Goal: Browse casually: Explore the website without a specific task or goal

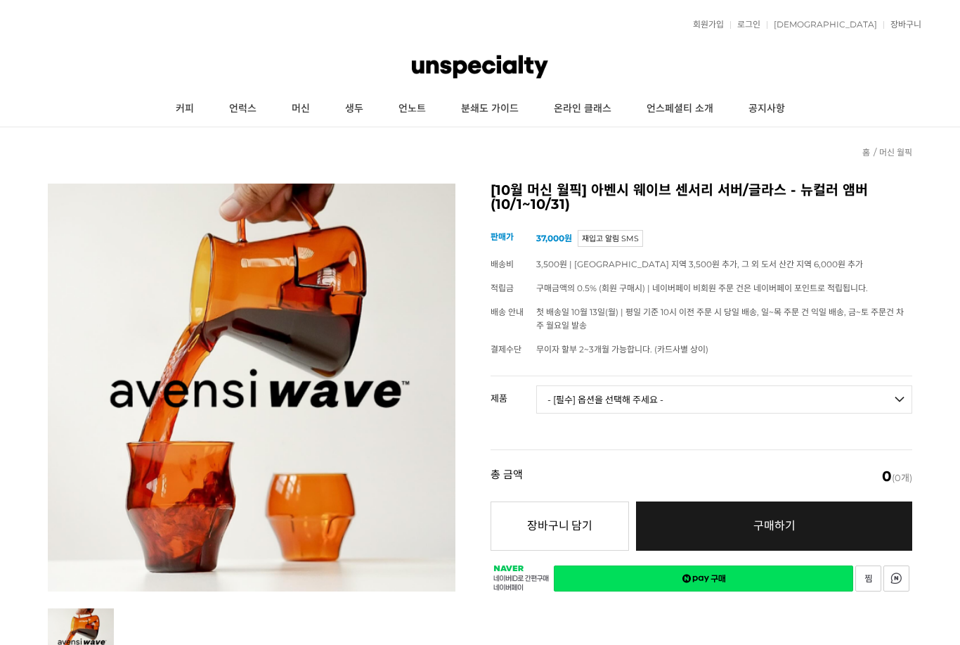
click at [751, 387] on select "- [필수] 옵션을 선택해 주세요 - ------------------- 웨이브 앰버 3종 세트 [품절] 사이클론 센서리 서버 앰버 [품절] …" at bounding box center [724, 399] width 376 height 28
select select "P00000MU000B"
click at [190, 112] on link "커피" at bounding box center [184, 108] width 53 height 35
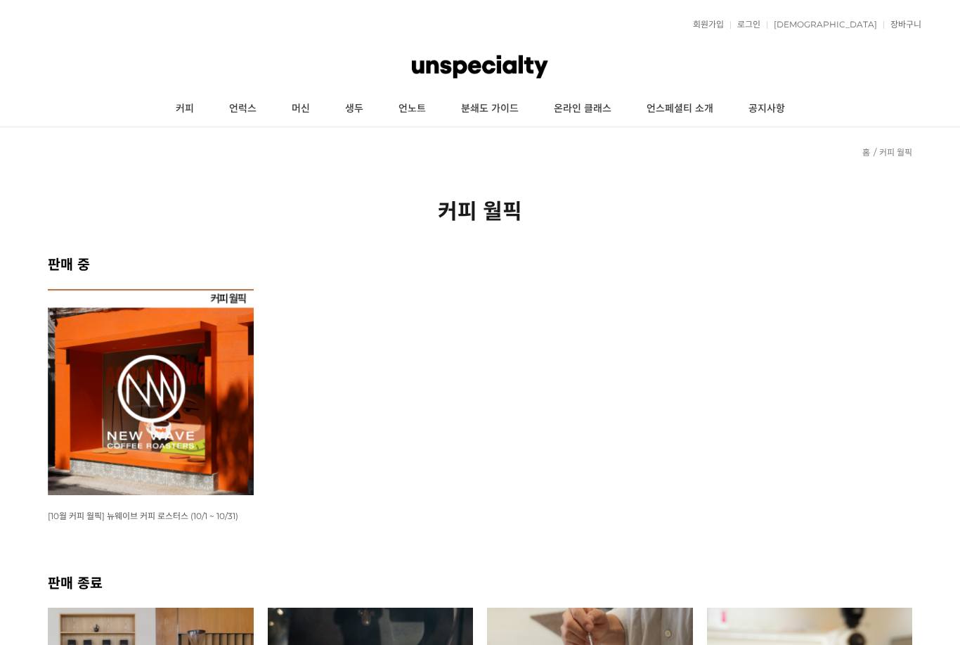
click at [200, 430] on img at bounding box center [151, 392] width 206 height 206
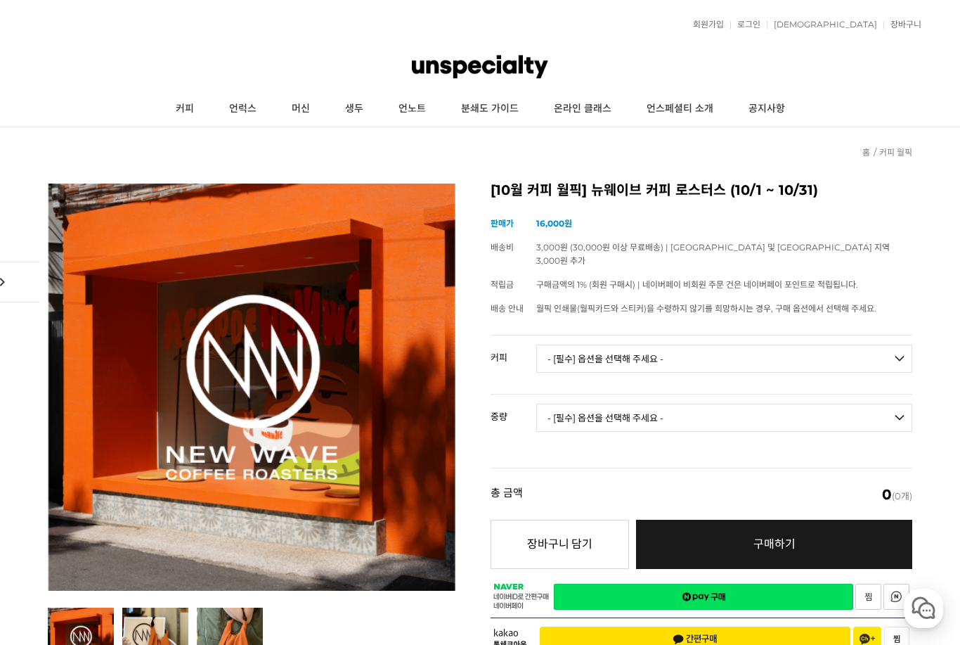
click at [613, 344] on select "- [필수] 옵션을 선택해 주세요 - ------------------- 언스페셜티 분쇄도 가이드 종이 받기 (주문 1건당 최대 1개 제공) …" at bounding box center [724, 358] width 376 height 28
click at [245, 115] on link "언럭스" at bounding box center [243, 108] width 63 height 35
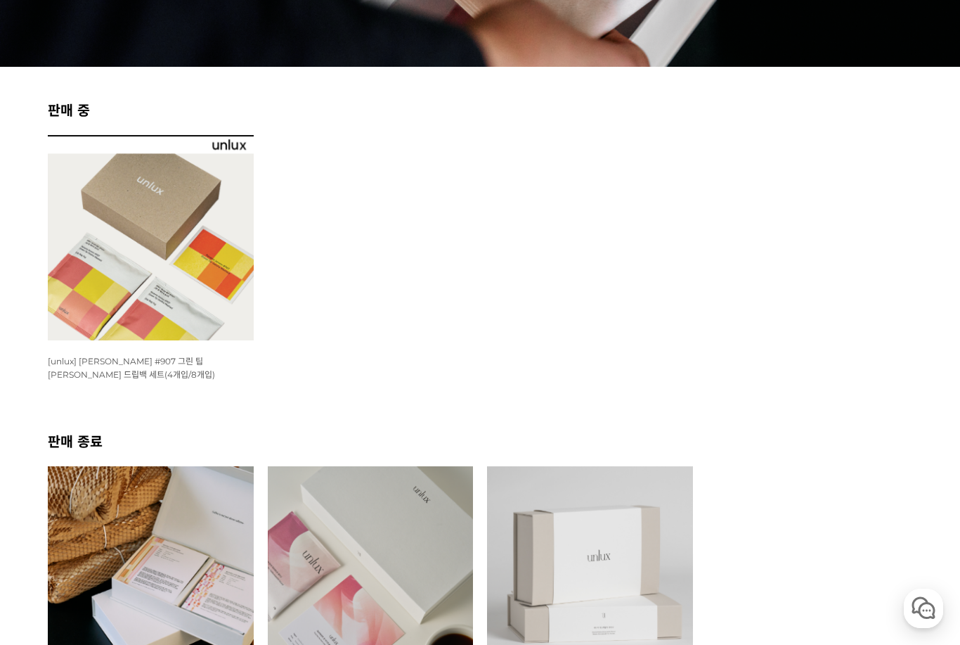
scroll to position [360, 0]
click at [226, 313] on img at bounding box center [151, 239] width 206 height 206
click at [215, 362] on span "[unlux] 파나마 잰슨 #907 그린 팁 게이샤 워시드 드립백 세트(4개입/8개입)" at bounding box center [131, 368] width 167 height 24
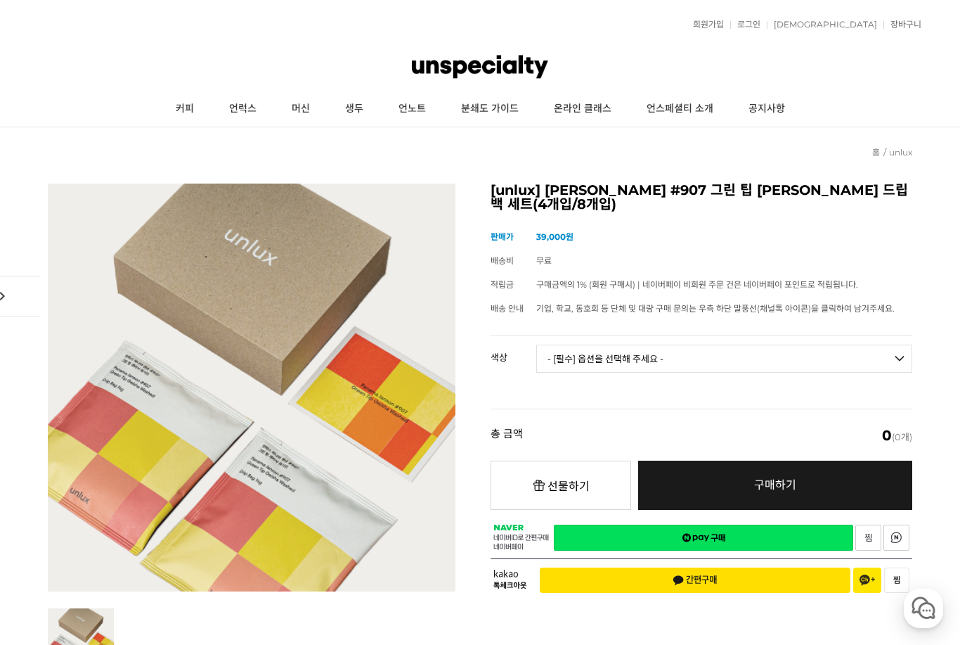
click at [303, 107] on link "머신" at bounding box center [300, 108] width 53 height 35
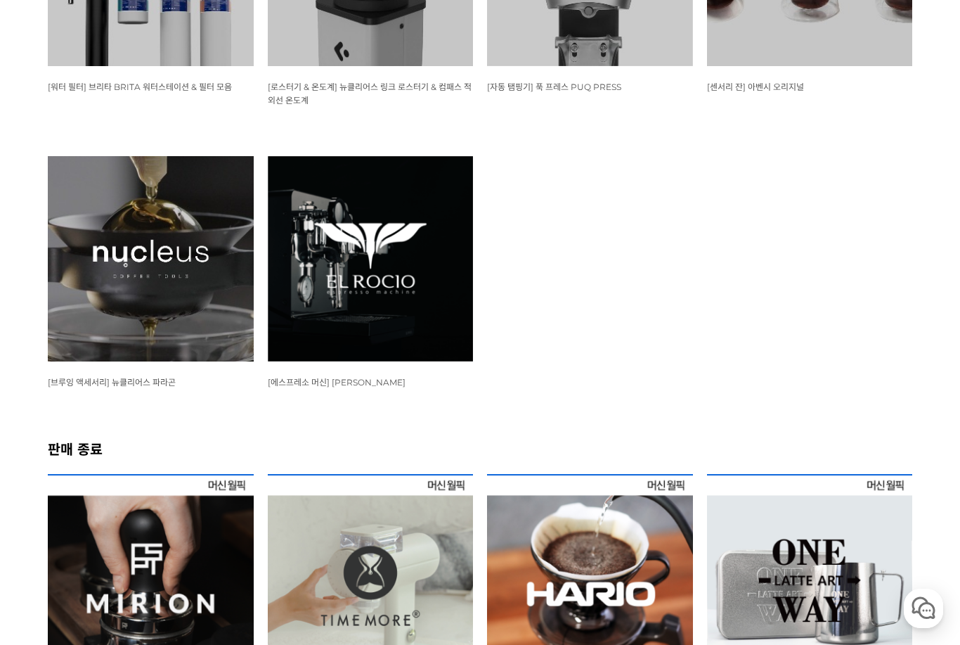
scroll to position [1646, 0]
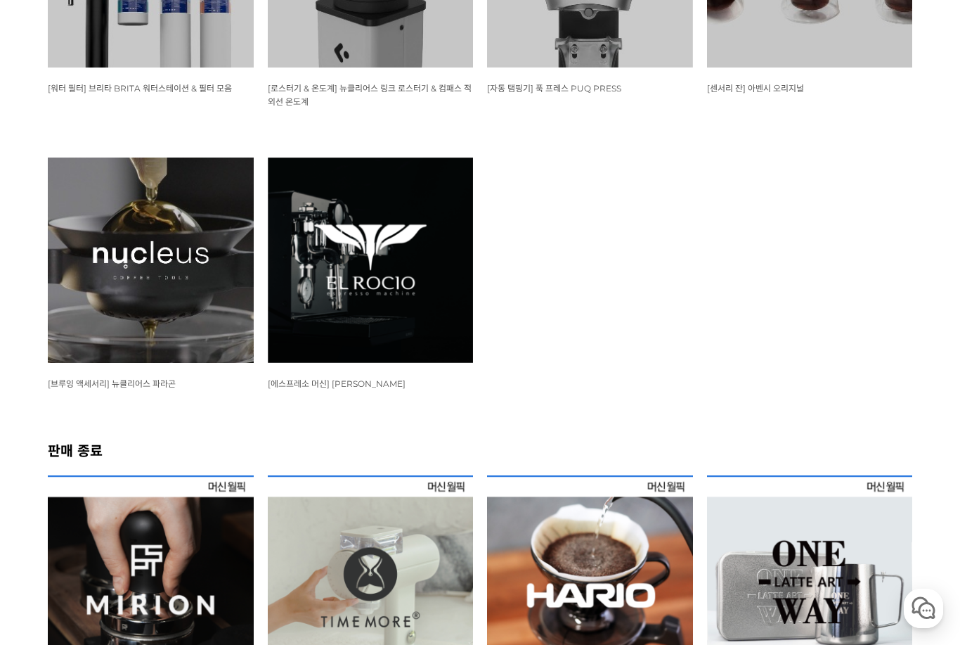
click at [83, 341] on img at bounding box center [151, 260] width 206 height 206
click at [115, 380] on span "[브루잉 액세서리] 뉴클리어스 파라곤" at bounding box center [112, 383] width 128 height 11
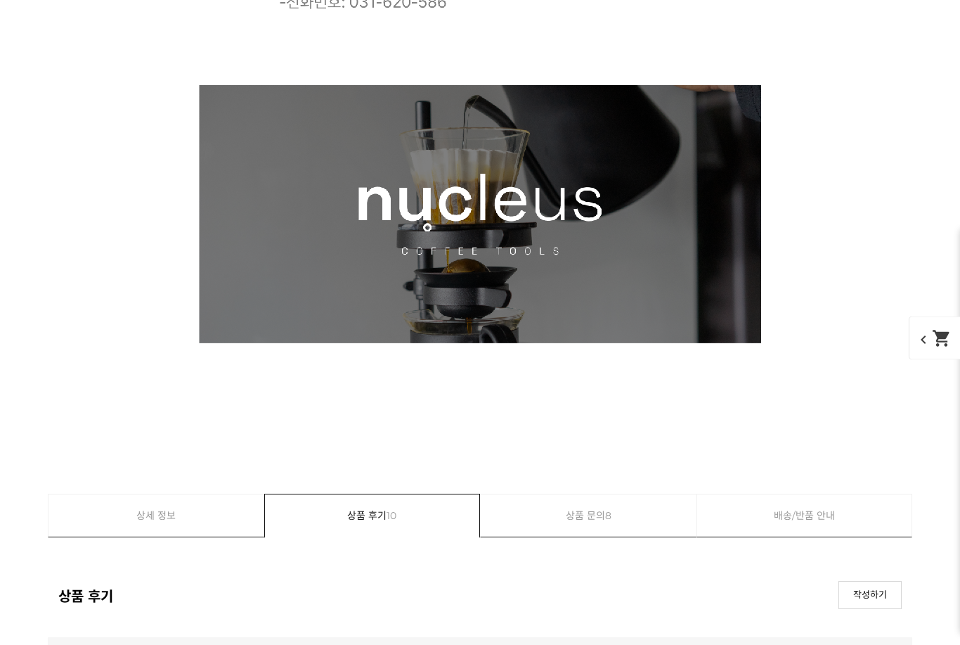
scroll to position [18380, 0]
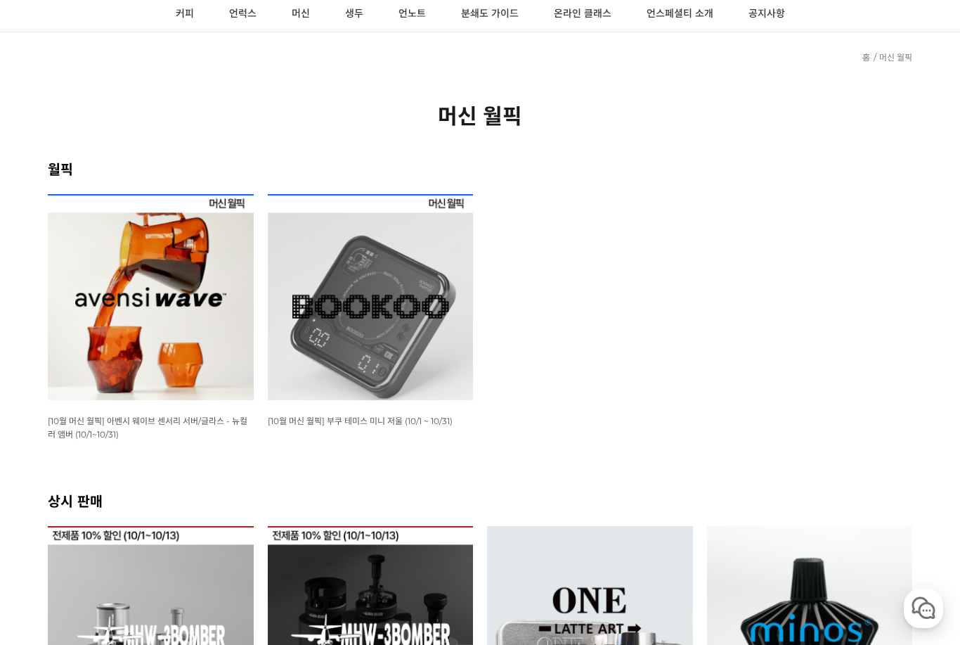
scroll to position [96, 0]
click at [231, 349] on img at bounding box center [151, 296] width 206 height 206
click at [202, 409] on div "WISH ADD OPTION 상품명 : [10월 머신 월픽] 아벤시 웨이브 센서리 서버/글라스 - 뉴컬러 앰버 (10/1~10/31) 판매가 …" at bounding box center [151, 316] width 206 height 247
click at [200, 424] on span "[10월 머신 월픽] 아벤시 웨이브 센서리 서버/글라스 - 뉴컬러 앰버 (10/1~10/31)" at bounding box center [148, 427] width 200 height 24
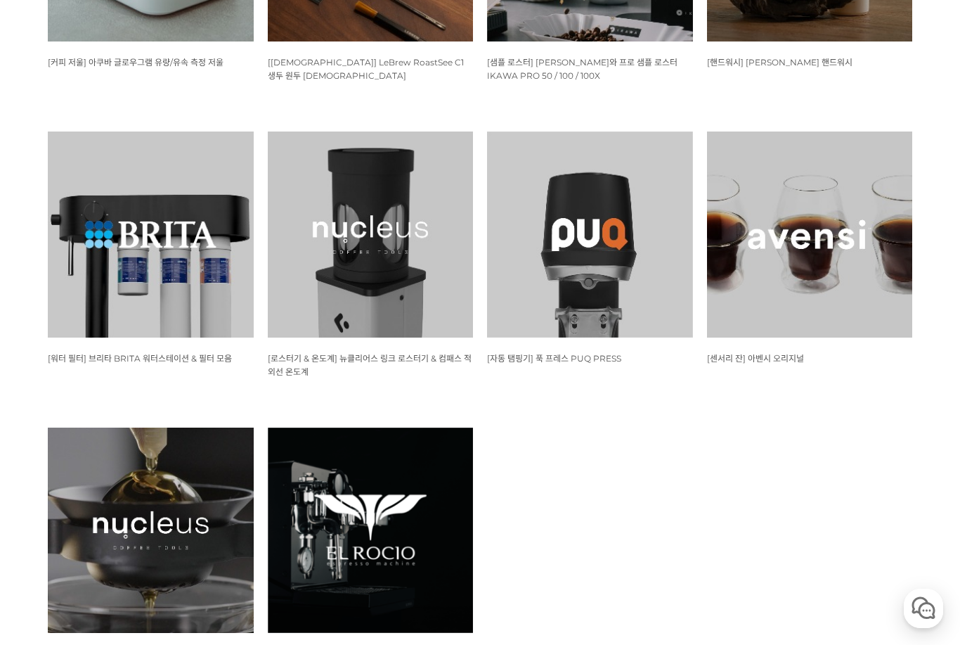
scroll to position [1375, 0]
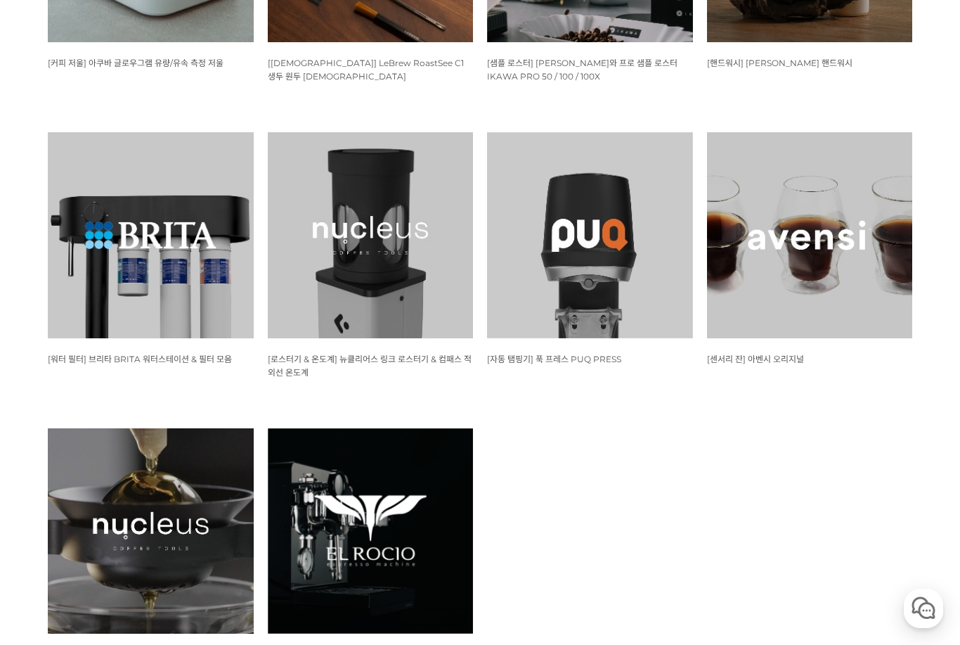
click at [789, 206] on img at bounding box center [810, 235] width 206 height 206
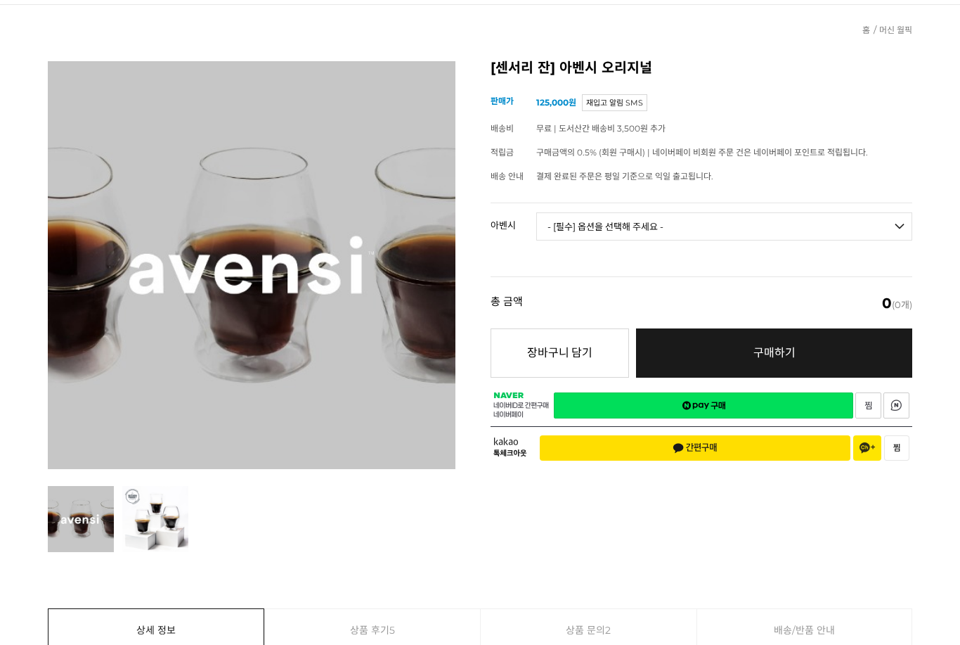
click at [702, 221] on select "- [필수] 옵션을 선택해 주세요 - ------------------- 3종 세트 [품절] 일시 품절 [품절]" at bounding box center [724, 226] width 376 height 28
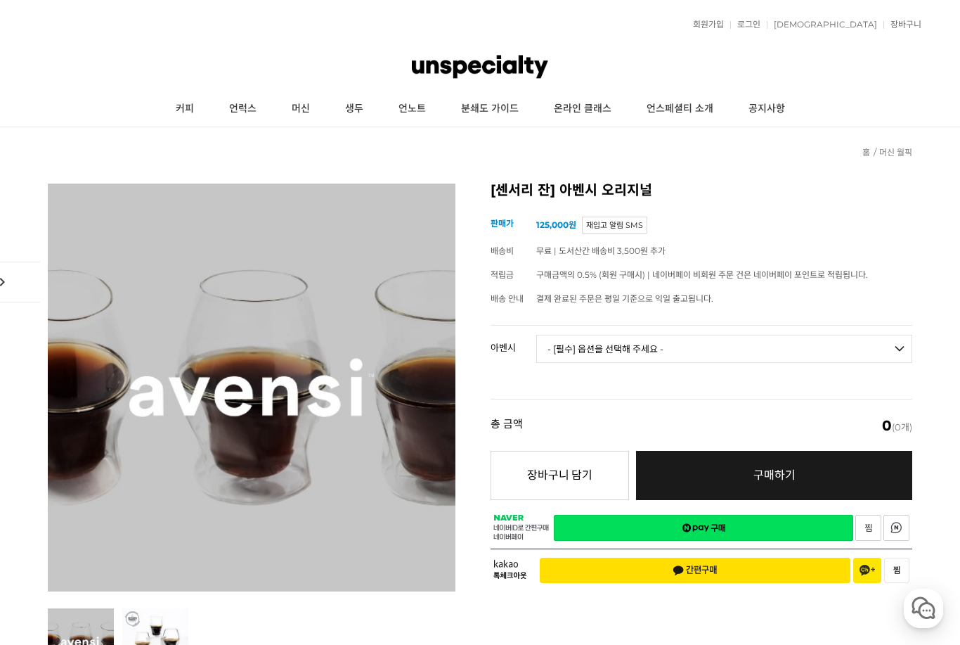
click at [361, 110] on link "생두" at bounding box center [354, 108] width 53 height 35
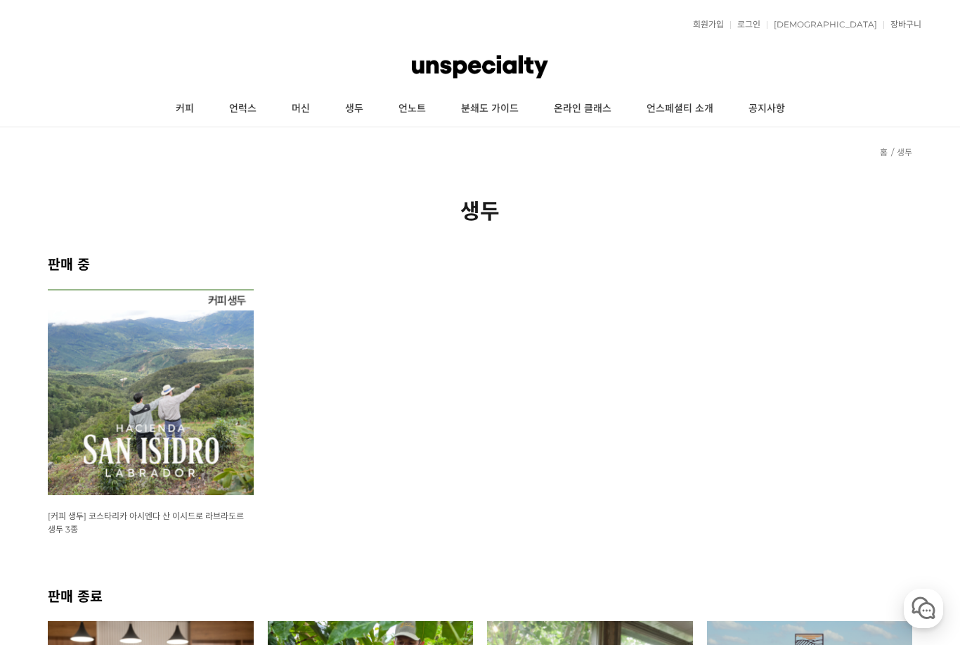
click at [423, 110] on link "언노트" at bounding box center [412, 108] width 63 height 35
click at [595, 105] on link "온라인 클래스" at bounding box center [582, 108] width 93 height 35
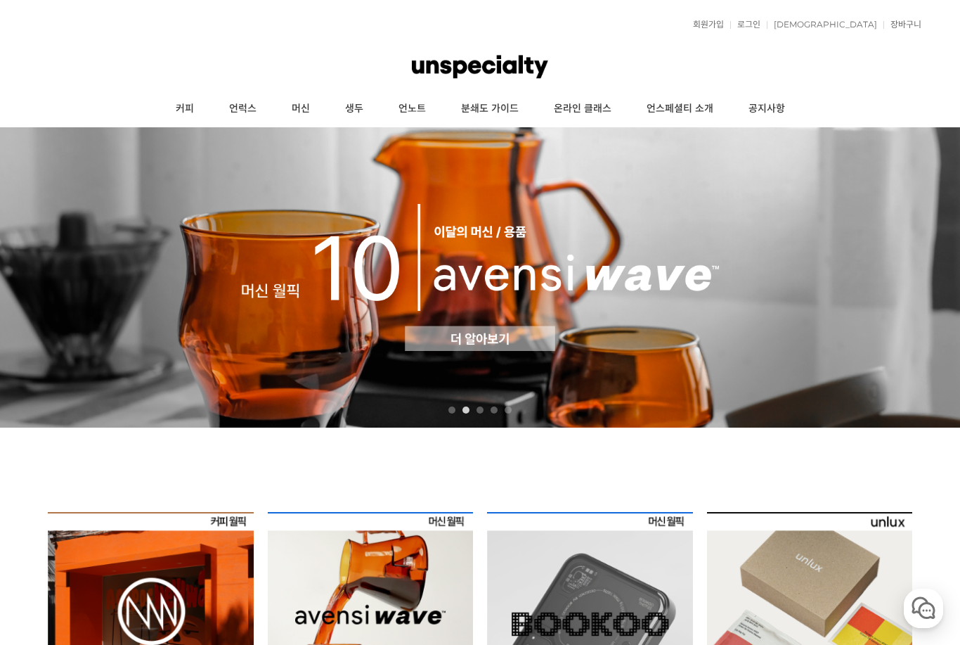
click at [713, 110] on link "언스페셜티 소개" at bounding box center [680, 108] width 102 height 35
